Goal: Find specific fact: Find specific fact

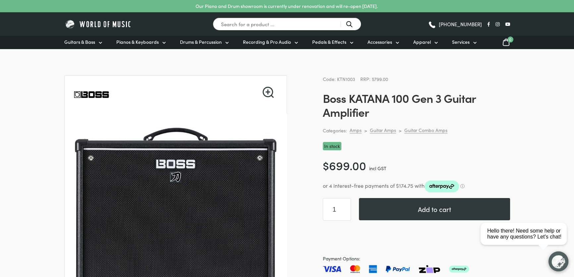
drag, startPoint x: 294, startPoint y: 25, endPoint x: 293, endPoint y: 14, distance: 11.0
click at [294, 22] on input "Search for a product ..." at bounding box center [287, 24] width 148 height 13
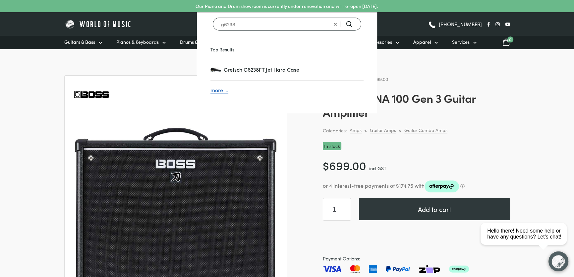
type input "g6238"
click at [239, 66] on span "Gretsch G6238FT Jet Hard Case" at bounding box center [294, 69] width 140 height 9
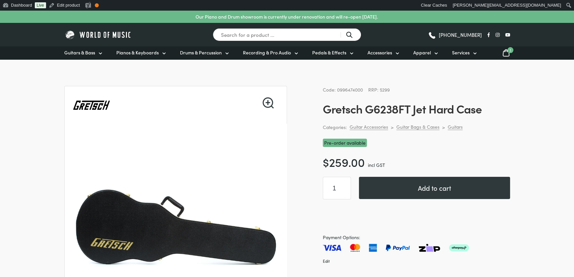
click at [351, 89] on span "Code: 0996474000" at bounding box center [343, 89] width 40 height 7
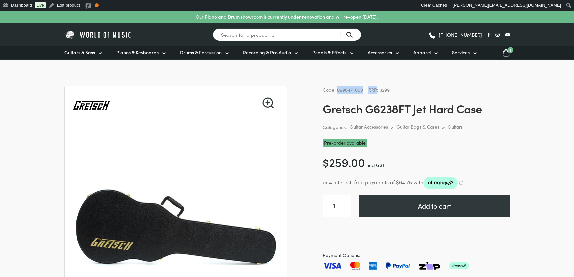
drag, startPoint x: 351, startPoint y: 89, endPoint x: 348, endPoint y: 88, distance: 3.5
click at [349, 89] on span "Code: 0996474000" at bounding box center [343, 89] width 40 height 7
click at [348, 87] on span "Code: 0996474000" at bounding box center [343, 89] width 40 height 7
drag, startPoint x: 363, startPoint y: 88, endPoint x: 336, endPoint y: 91, distance: 27.3
click at [336, 91] on div "Code: 0996474000 RRP: $299" at bounding box center [416, 90] width 187 height 8
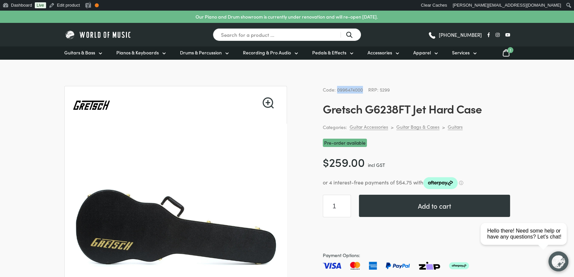
copy span "0996474000"
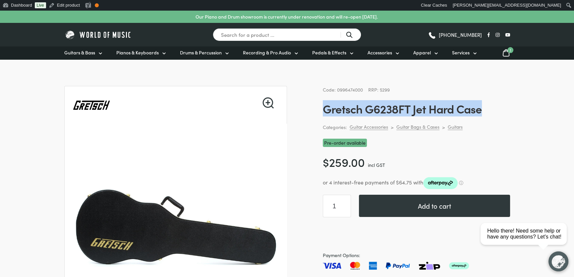
drag, startPoint x: 486, startPoint y: 108, endPoint x: 324, endPoint y: 107, distance: 162.0
click at [324, 107] on h1 "Gretsch G6238FT Jet Hard Case" at bounding box center [416, 108] width 187 height 14
copy h1 "Gretsch G6238FT Jet Hard Case"
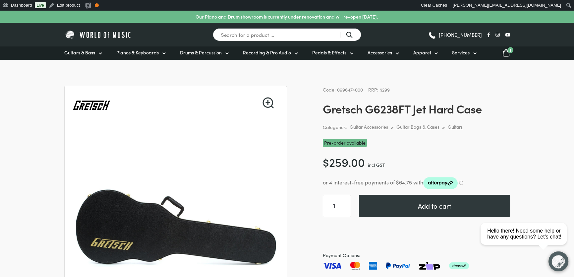
click at [353, 88] on span "Code: 0996474000" at bounding box center [343, 89] width 40 height 7
click at [353, 87] on span "Code: 0996474000" at bounding box center [343, 89] width 40 height 7
click at [363, 87] on div "Code: 0996474000 RRP: $299" at bounding box center [416, 90] width 187 height 8
drag, startPoint x: 349, startPoint y: 91, endPoint x: 337, endPoint y: 91, distance: 11.9
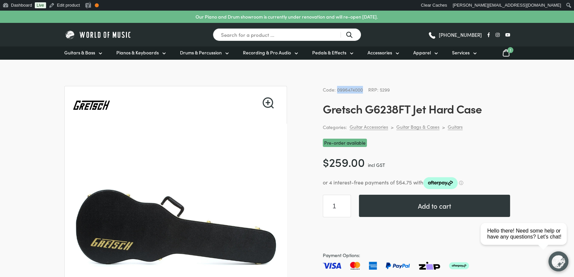
click at [337, 91] on div "Code: 0996474000 RRP: $299" at bounding box center [416, 90] width 187 height 8
copy span "0996474000"
